Goal: Information Seeking & Learning: Find specific fact

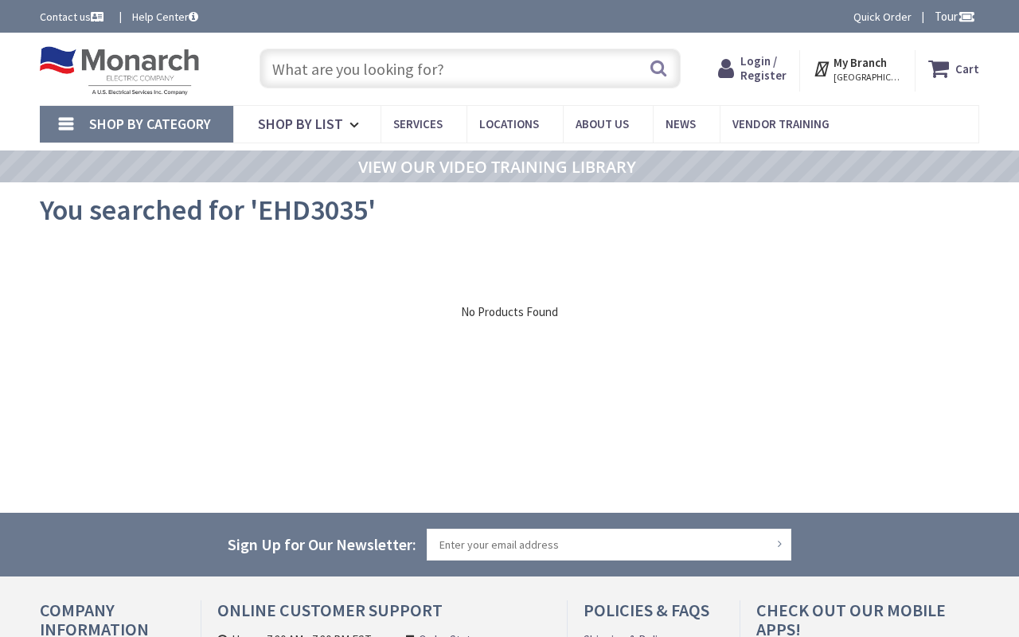
type input "[PERSON_NAME] Ct, Tyler, TX 75702, [GEOGRAPHIC_DATA]"
